Goal: Task Accomplishment & Management: Use online tool/utility

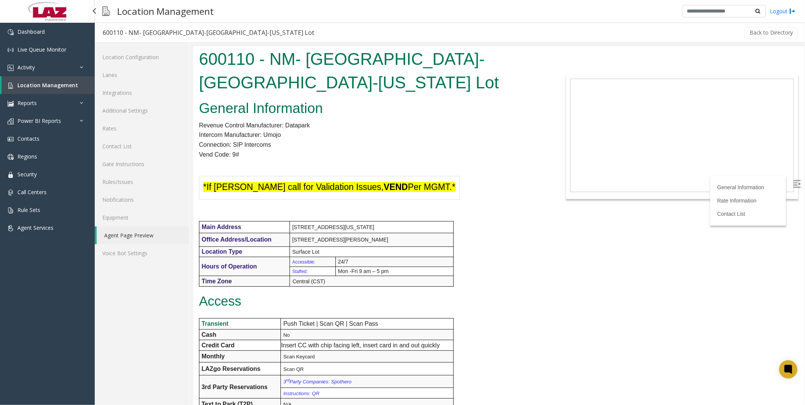
click at [37, 85] on span "Location Management" at bounding box center [47, 84] width 61 height 7
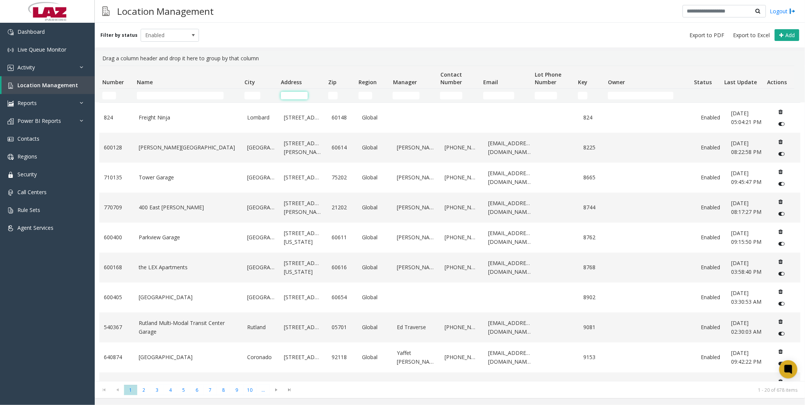
click at [297, 95] on input "Address Filter" at bounding box center [294, 96] width 27 height 8
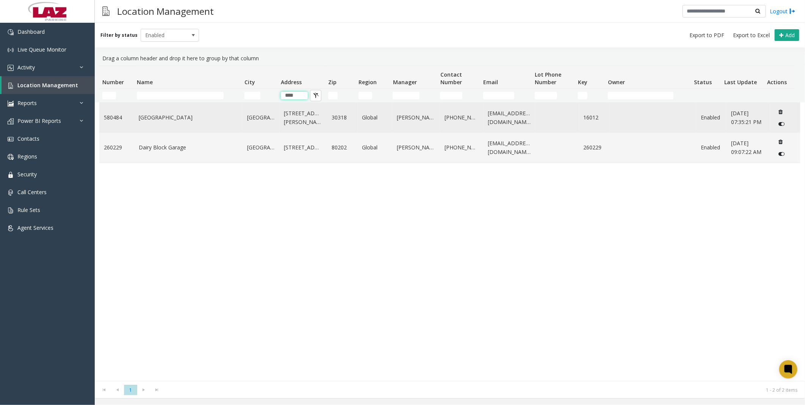
type input "****"
click at [197, 116] on link "[GEOGRAPHIC_DATA]" at bounding box center [188, 117] width 99 height 8
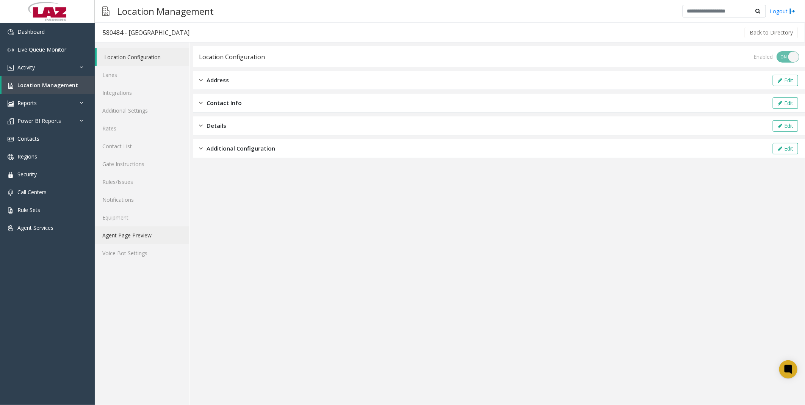
click at [133, 236] on link "Agent Page Preview" at bounding box center [142, 235] width 94 height 18
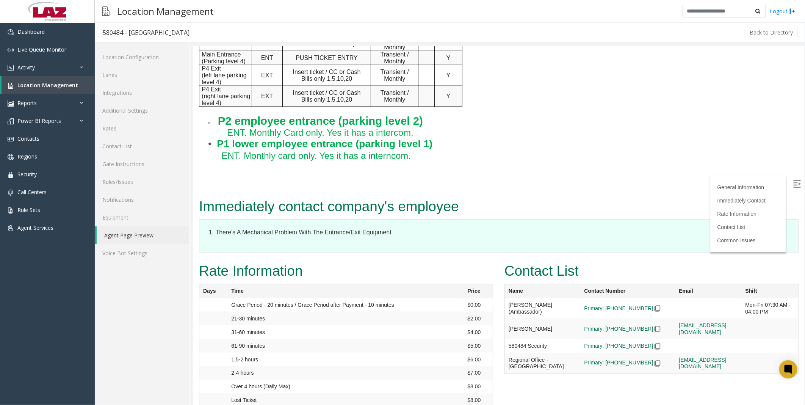
scroll to position [589, 0]
click at [29, 65] on span "Activity" at bounding box center [25, 67] width 17 height 7
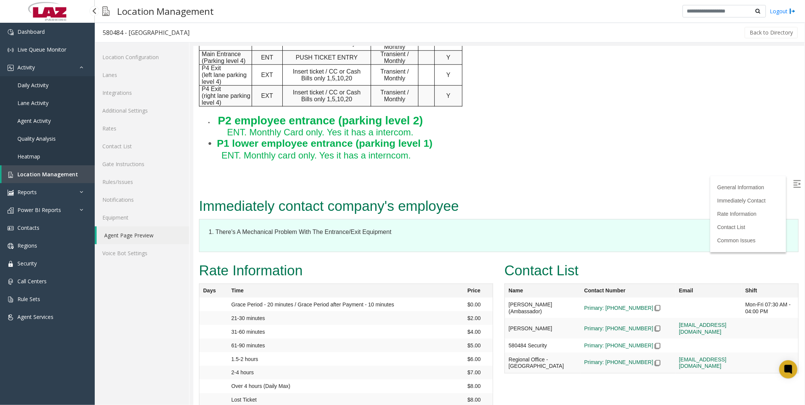
click at [39, 85] on span "Daily Activity" at bounding box center [32, 84] width 31 height 7
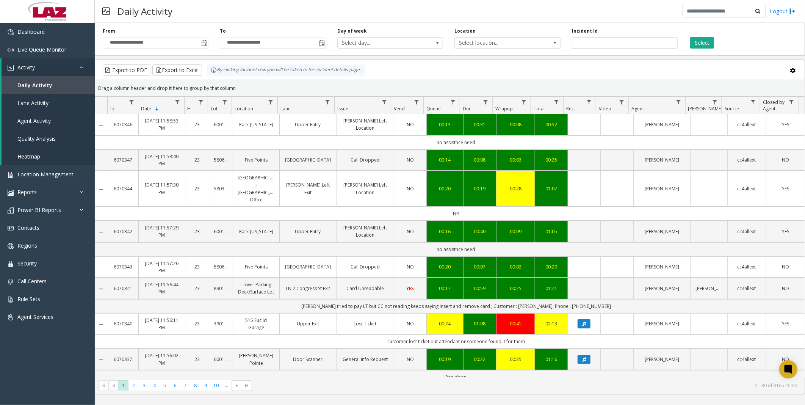
click at [498, 36] on div "Location Select location..." at bounding box center [507, 38] width 117 height 21
click at [494, 44] on span "Select location..." at bounding box center [497, 43] width 84 height 11
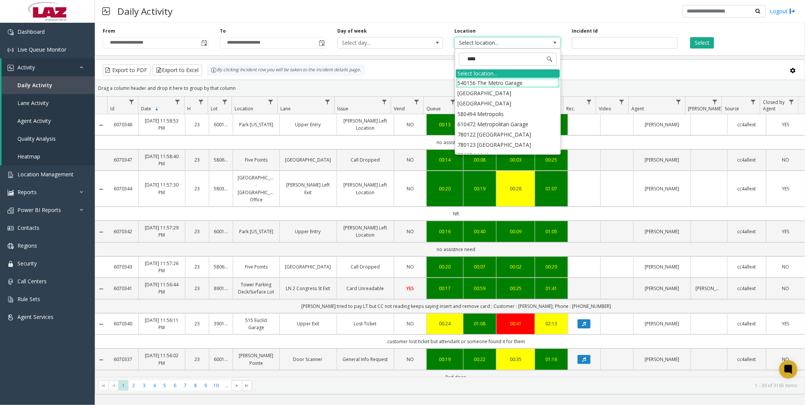
type input "*****"
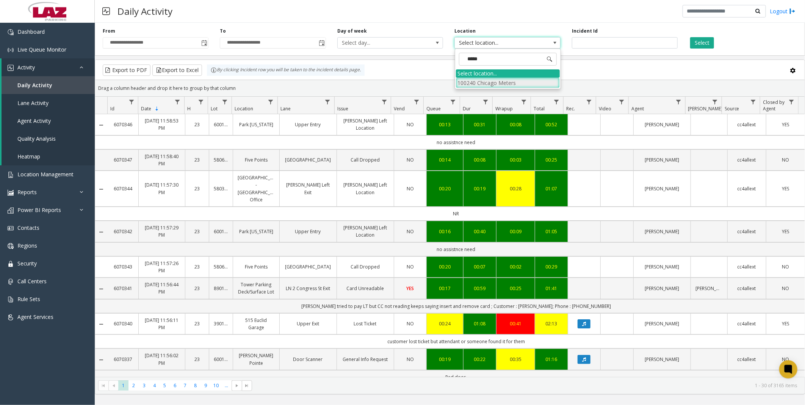
click at [464, 79] on li "100240 Chicago Meters" at bounding box center [508, 83] width 104 height 10
click at [698, 41] on button "Select" at bounding box center [702, 42] width 24 height 11
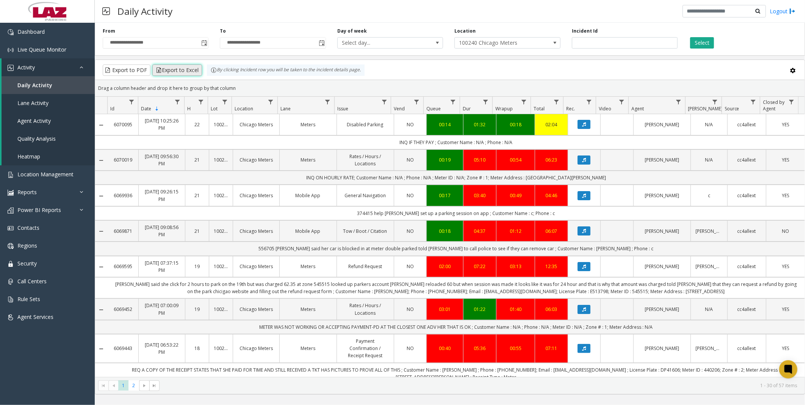
click at [175, 69] on button "Export to Excel" at bounding box center [177, 69] width 50 height 11
